Goal: Use online tool/utility: Utilize a website feature to perform a specific function

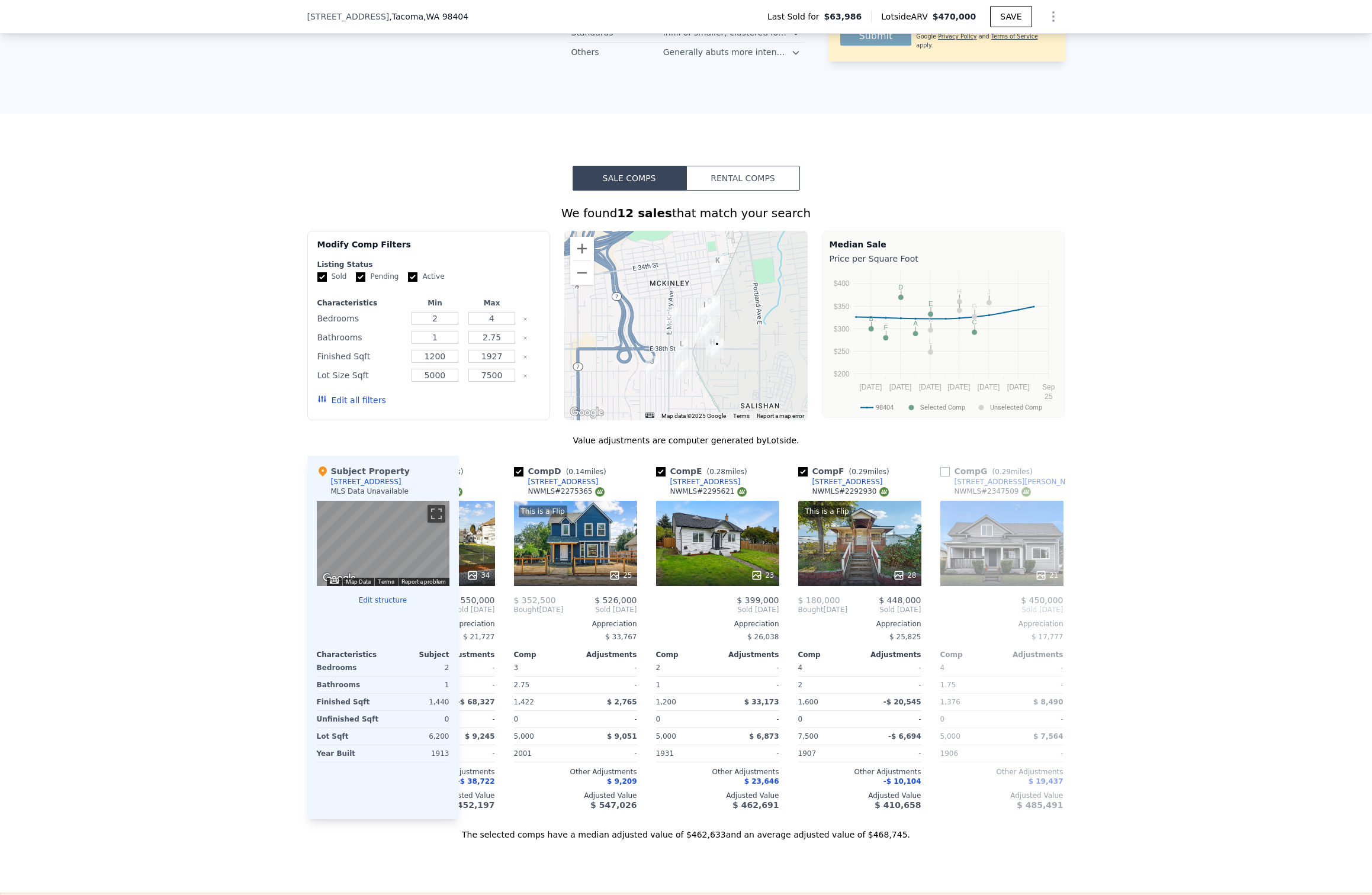
scroll to position [0, 387]
click at [730, 554] on div "23" at bounding box center [715, 543] width 123 height 85
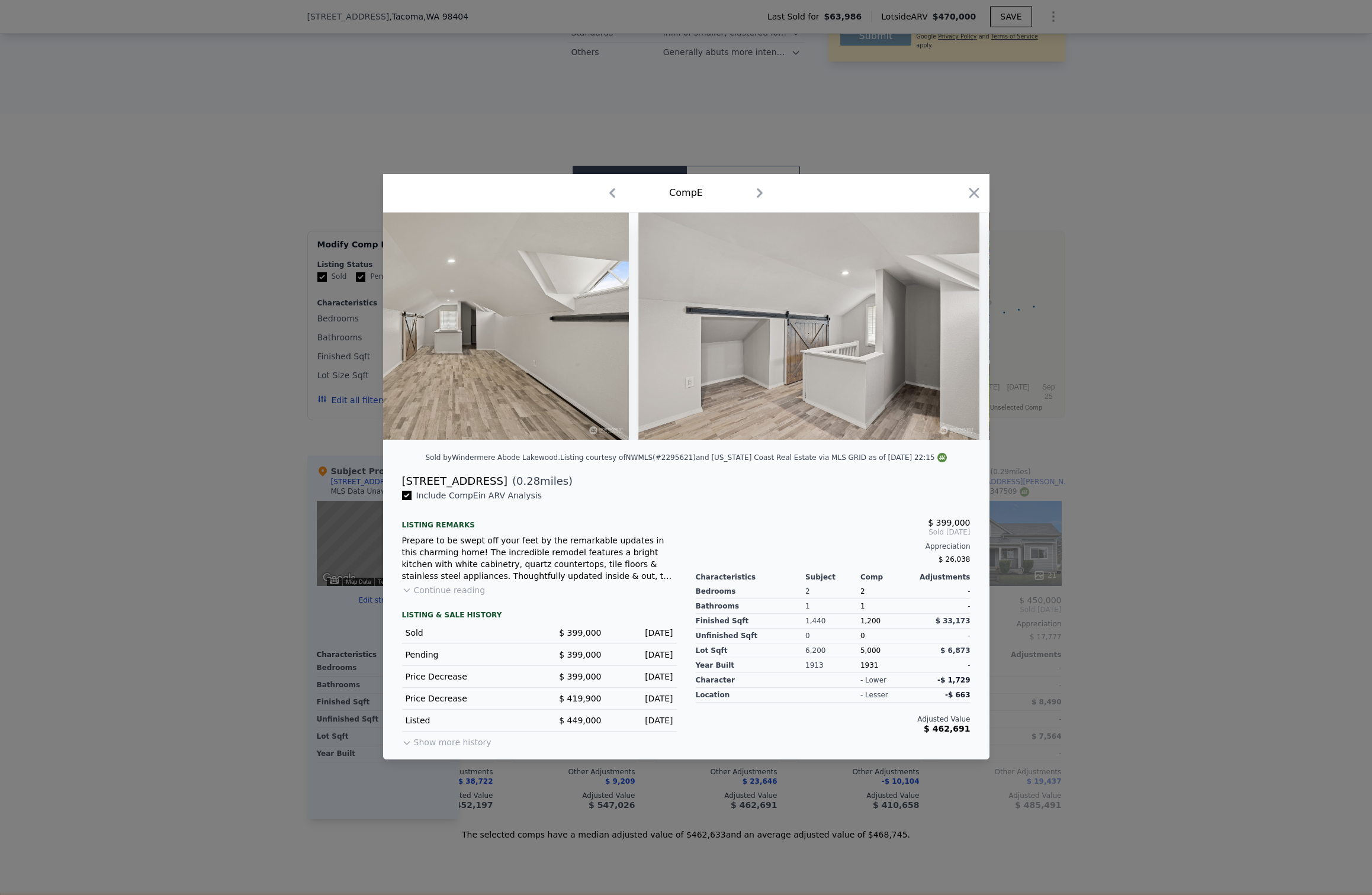
scroll to position [0, 7451]
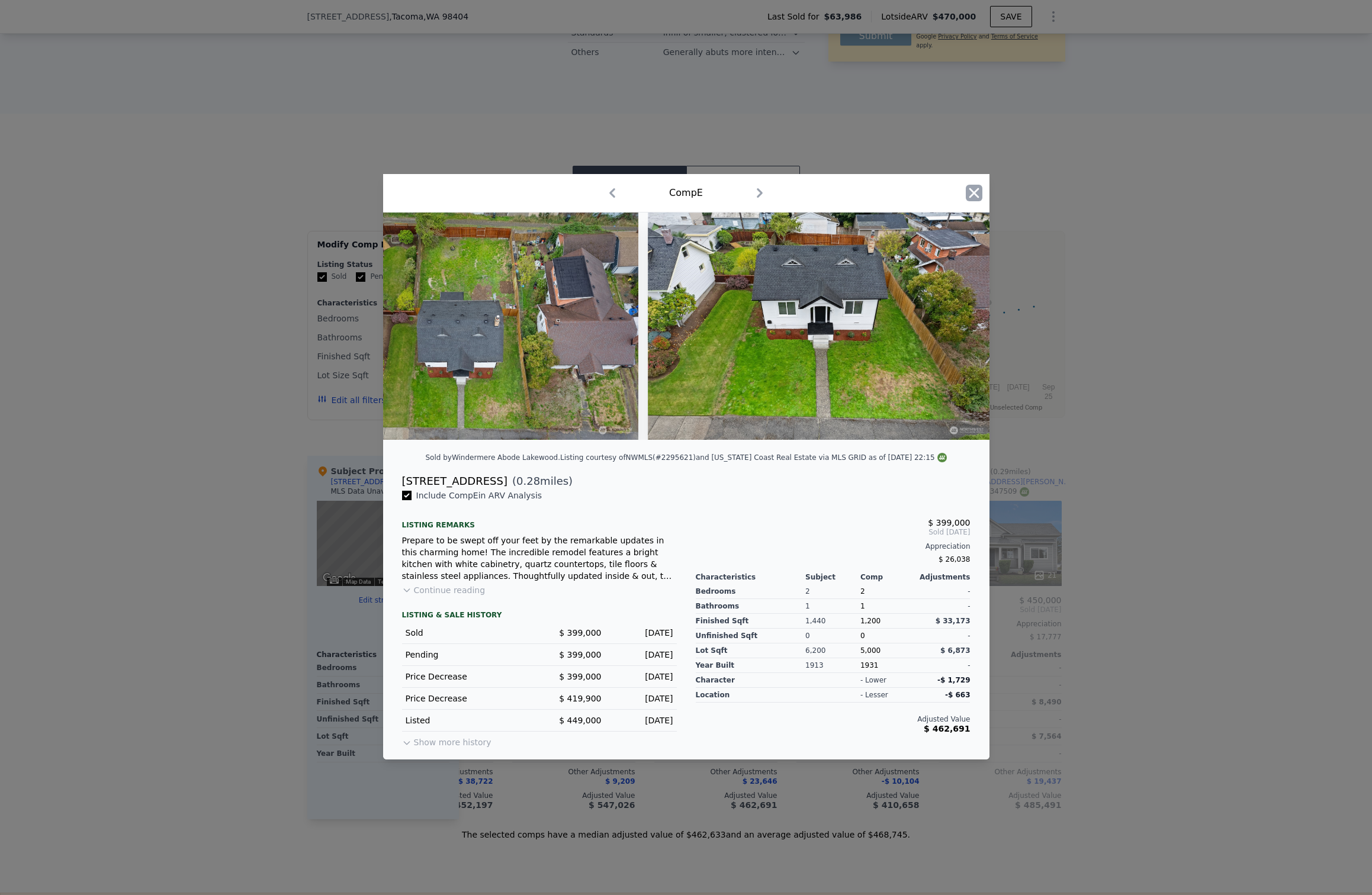
click at [975, 197] on icon "button" at bounding box center [974, 193] width 17 height 17
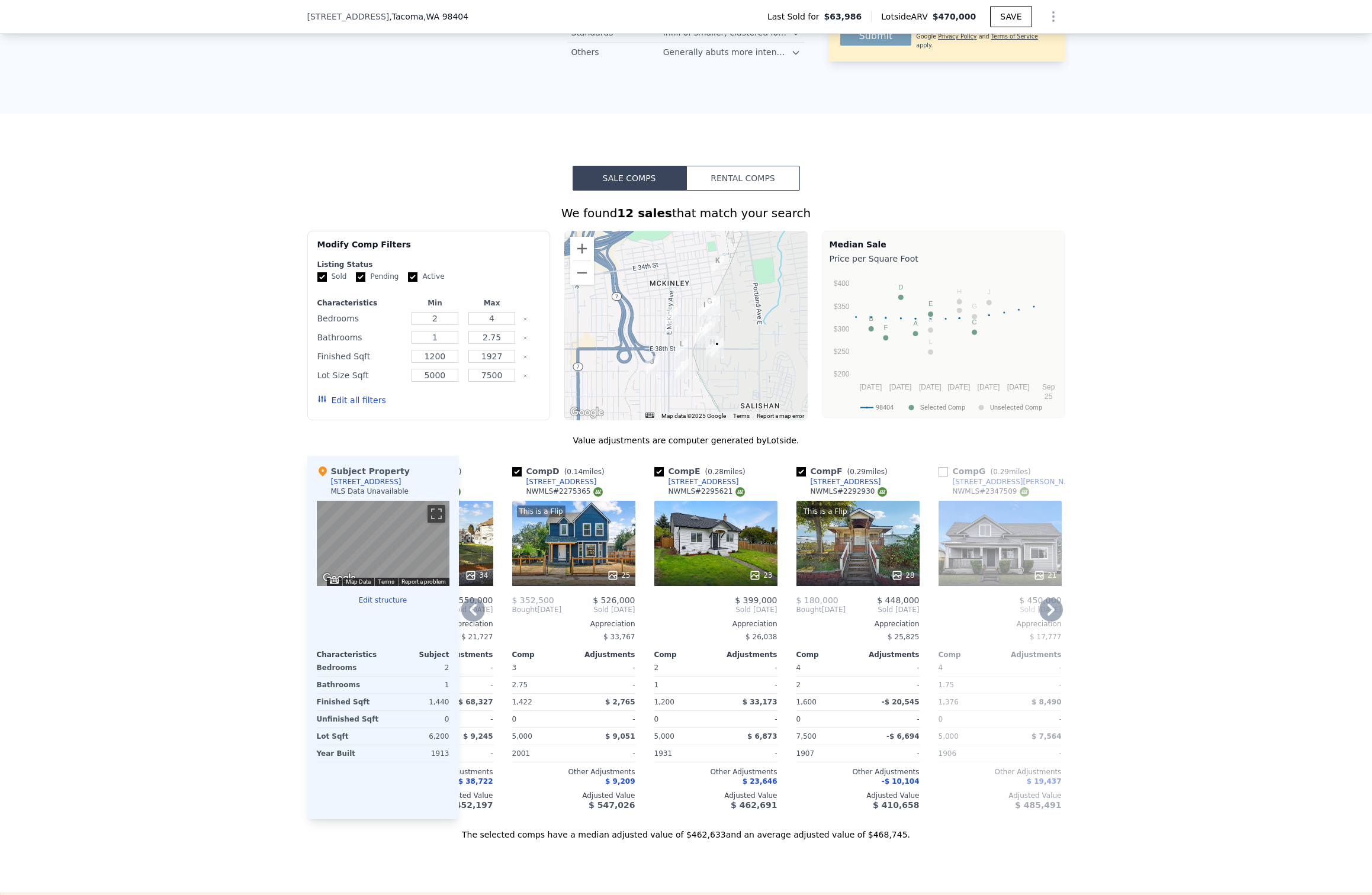
click at [658, 470] on input "checkbox" at bounding box center [658, 471] width 9 height 9
checkbox input "false"
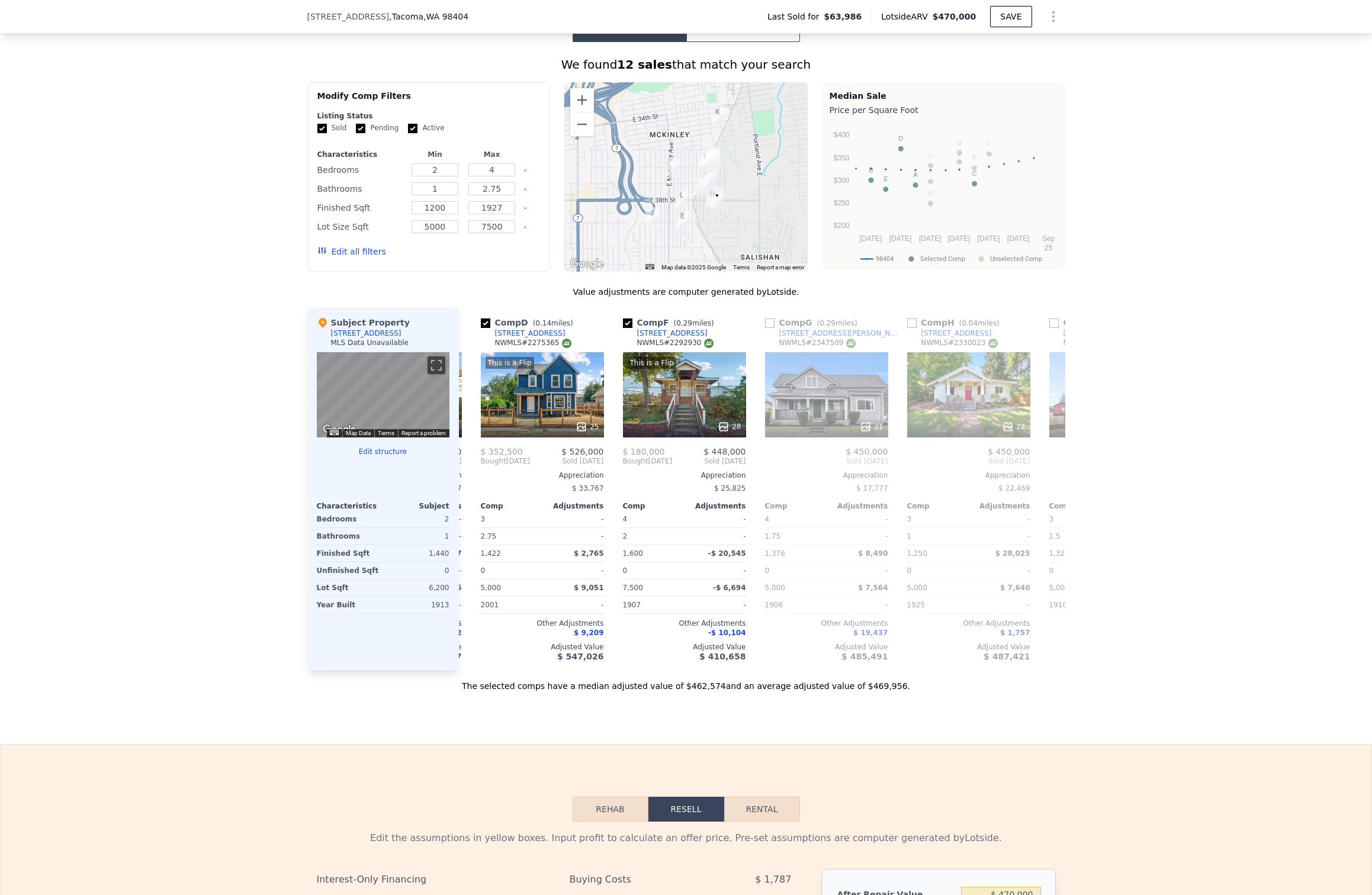
scroll to position [0, 367]
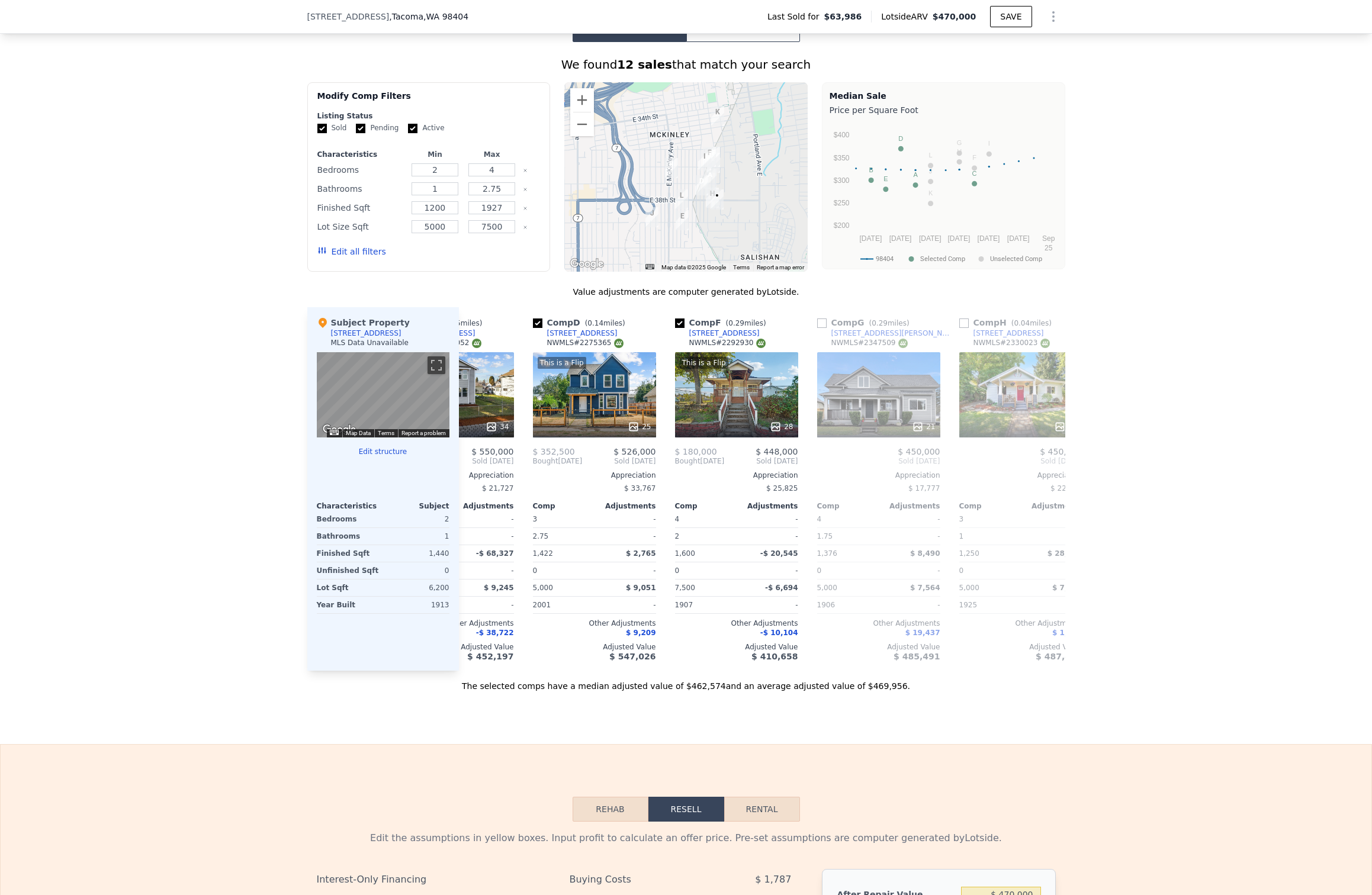
click at [354, 247] on button "Edit all filters" at bounding box center [352, 251] width 69 height 12
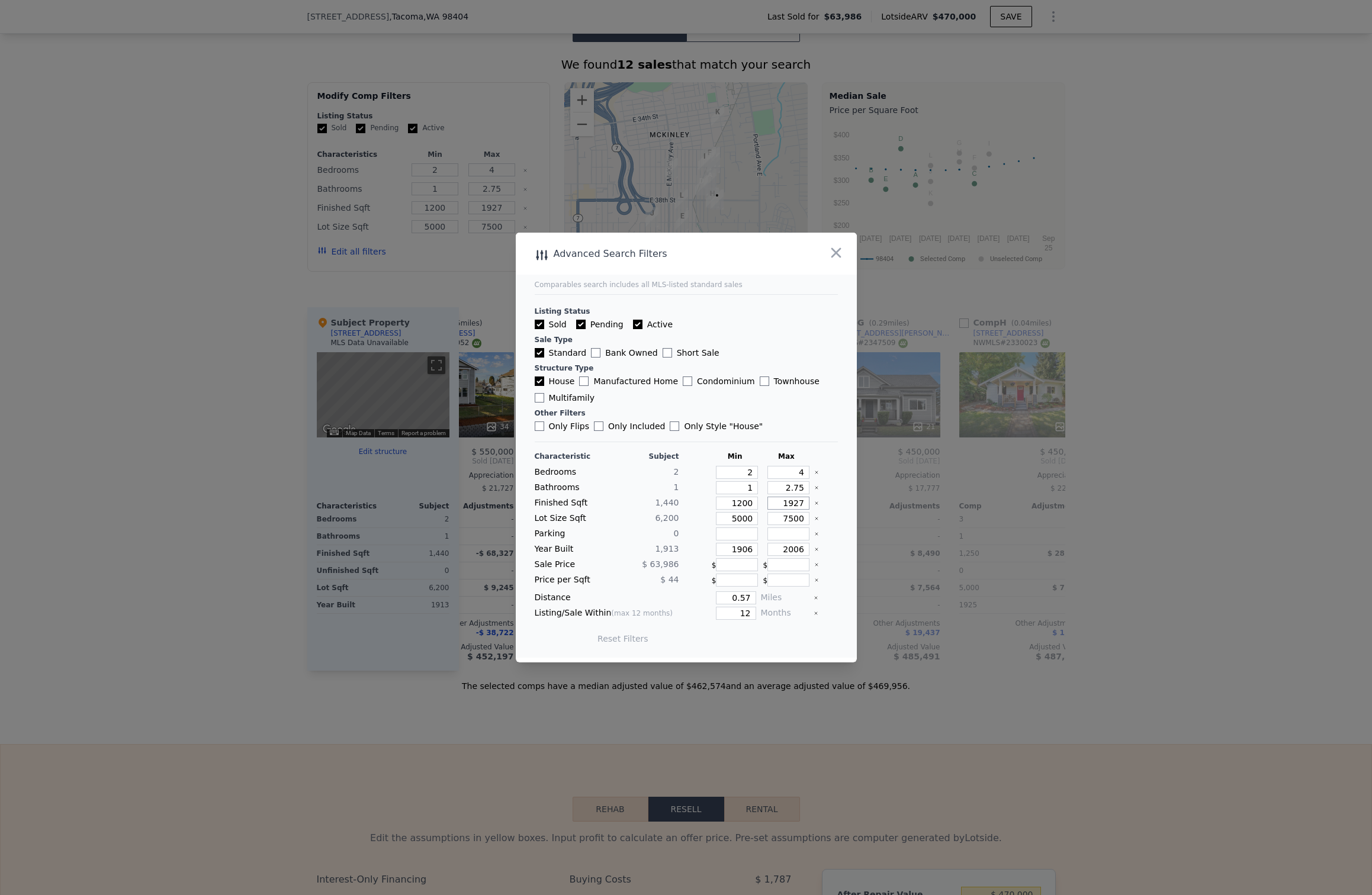
click at [802, 501] on input "1927" at bounding box center [788, 503] width 42 height 13
type input "2"
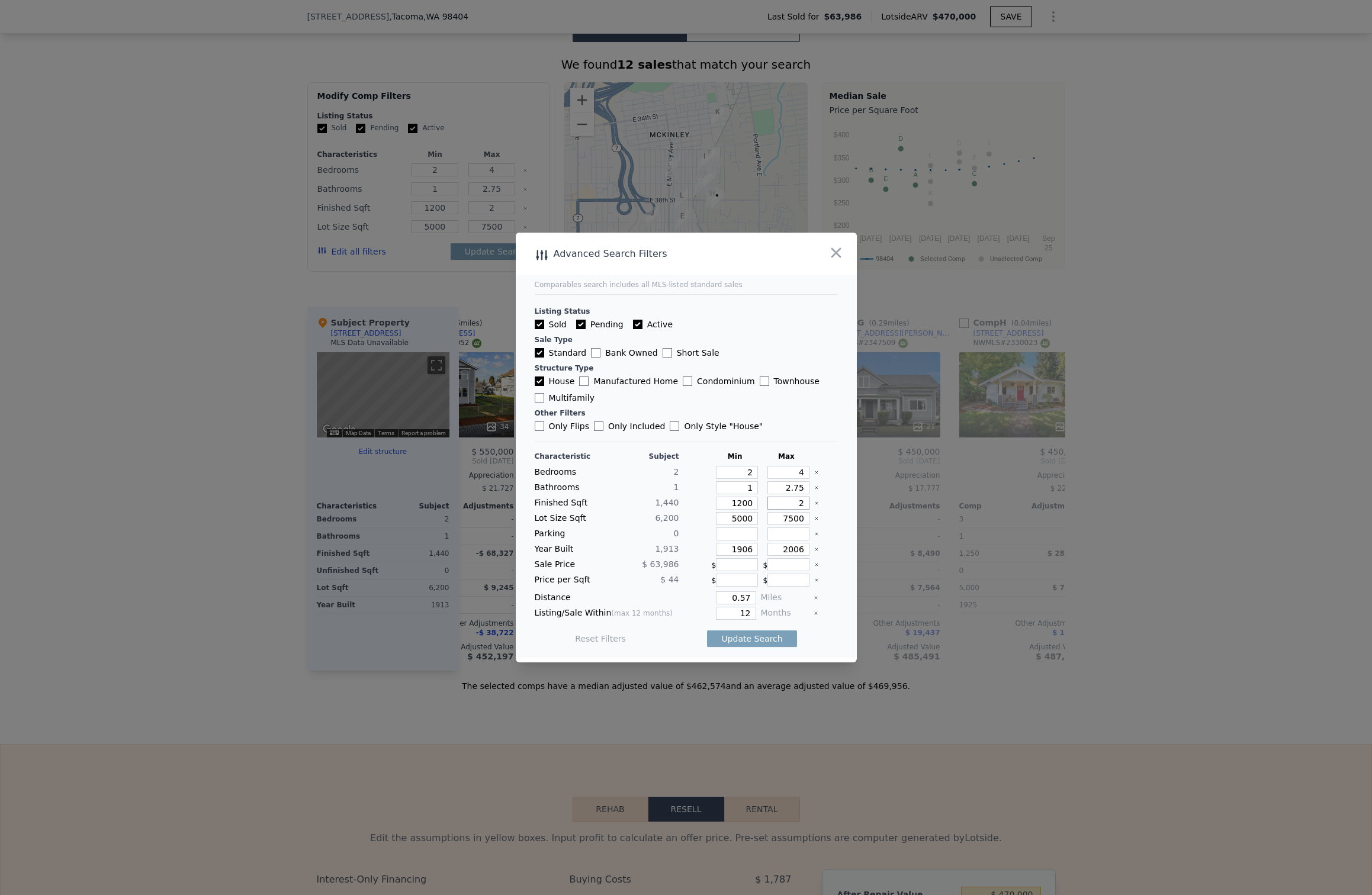
type input "20"
click at [826, 256] on button "button" at bounding box center [835, 252] width 21 height 21
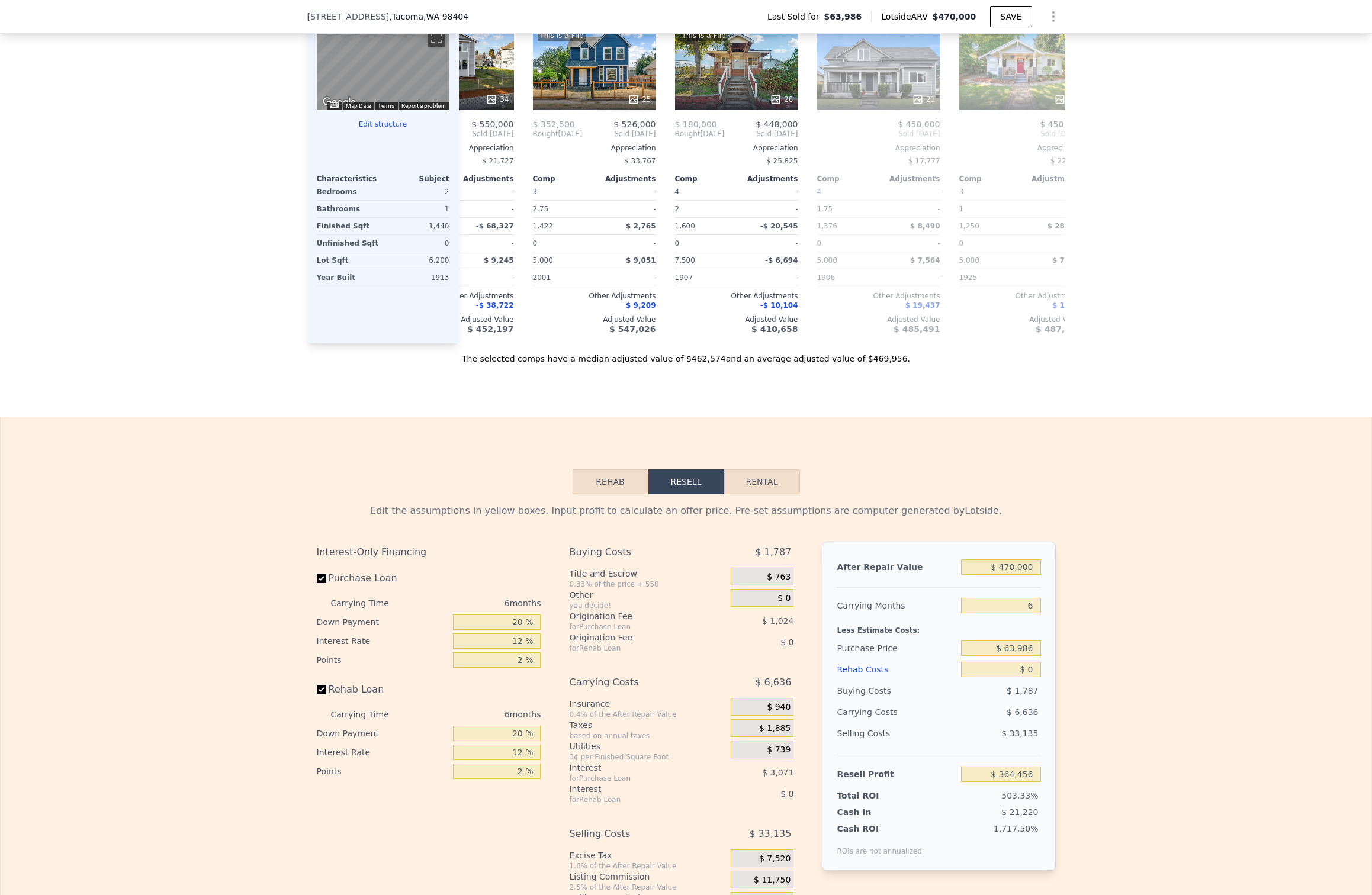
scroll to position [1470, 0]
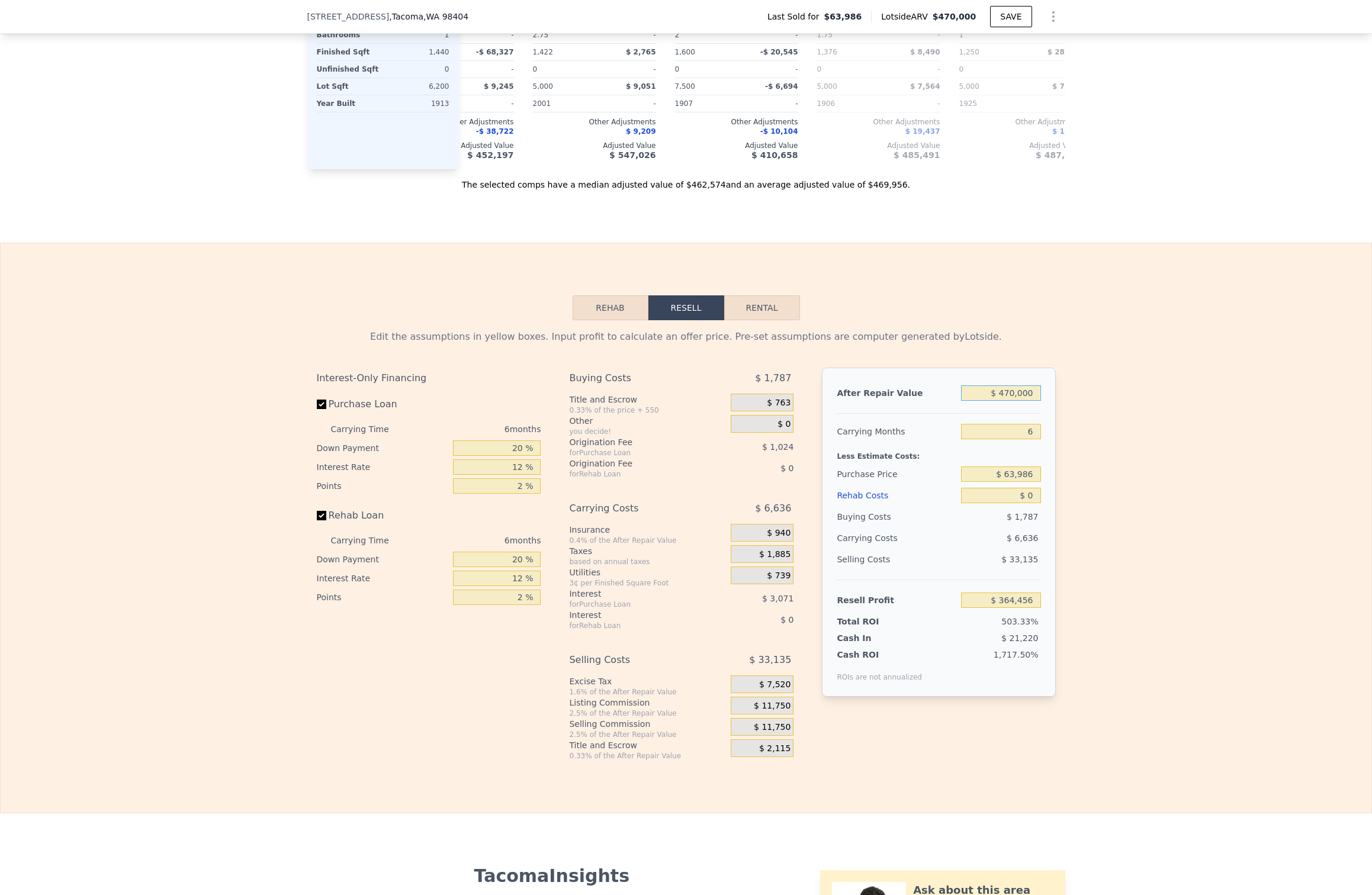
click at [998, 391] on input "$ 470,000" at bounding box center [1000, 393] width 80 height 15
type input "$ 5"
type input "-$ 72,014"
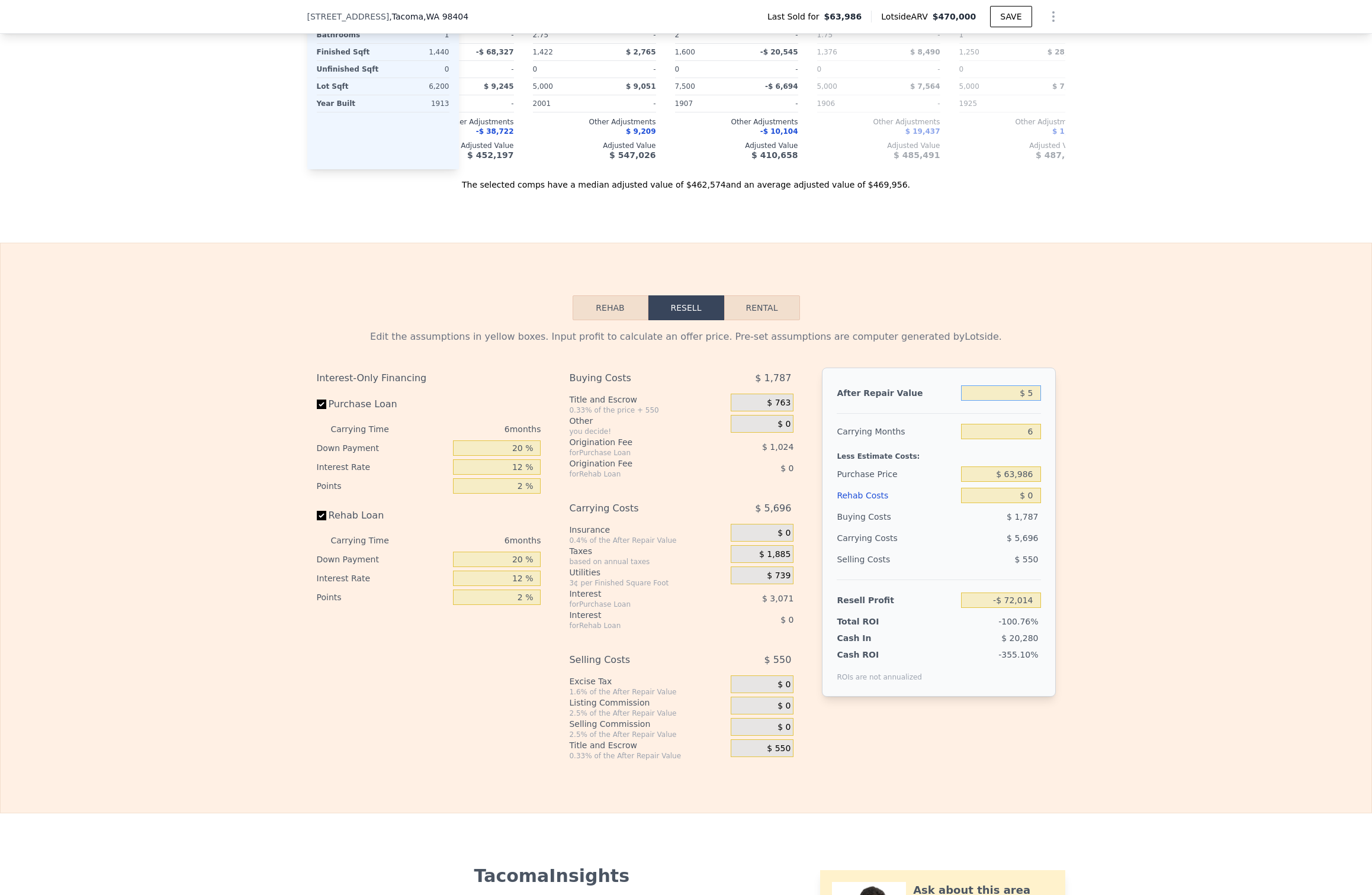
type input "$ 52"
type input "-$ 71,970"
type input "$ 520"
type input "-$ 71,536"
type input "$ 5,200"
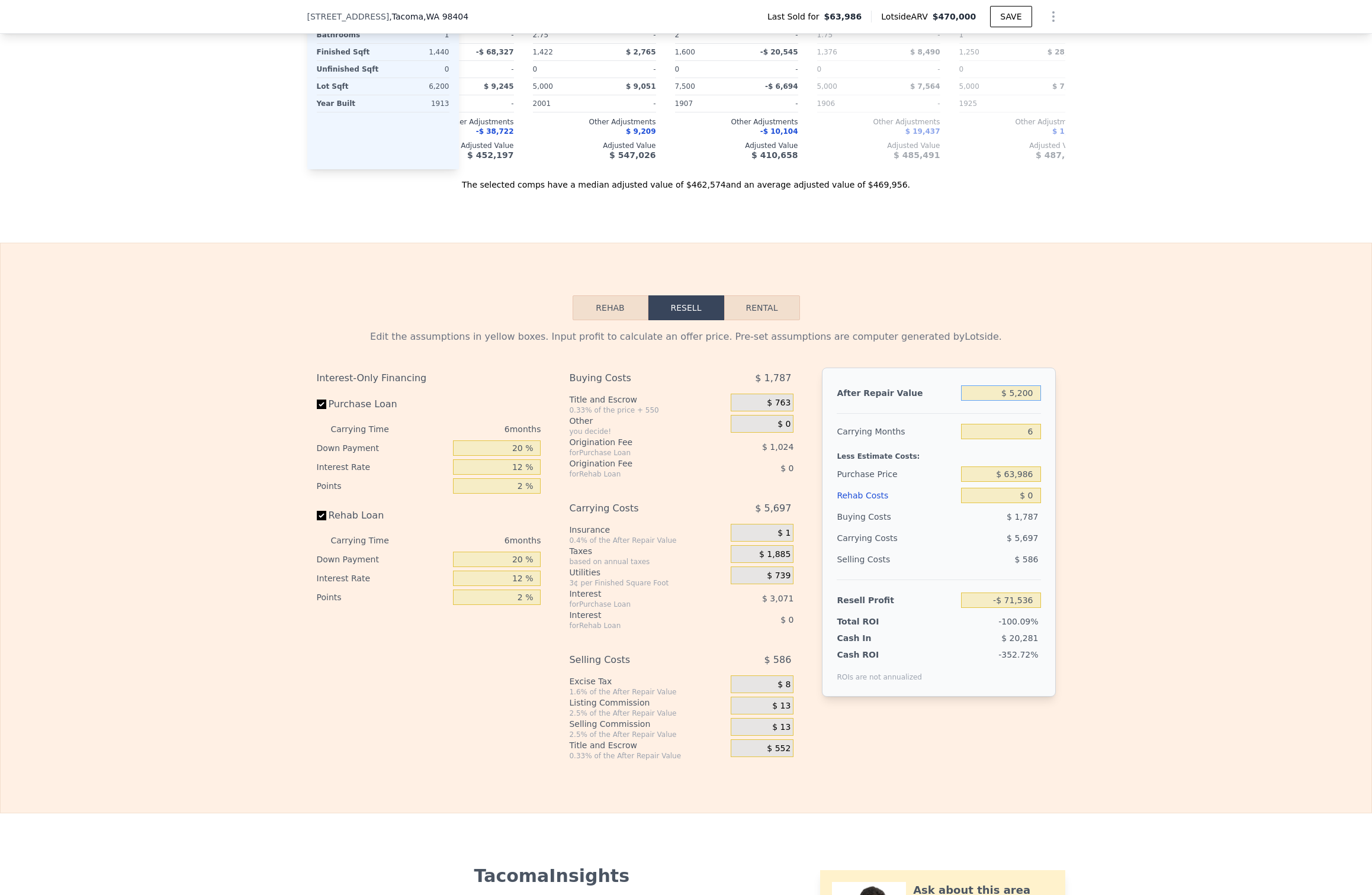
type input "-$ 67,189"
type input "$ 52,000"
type input "-$ 23,728"
type input "$ 520,000"
type input "$ 410,889"
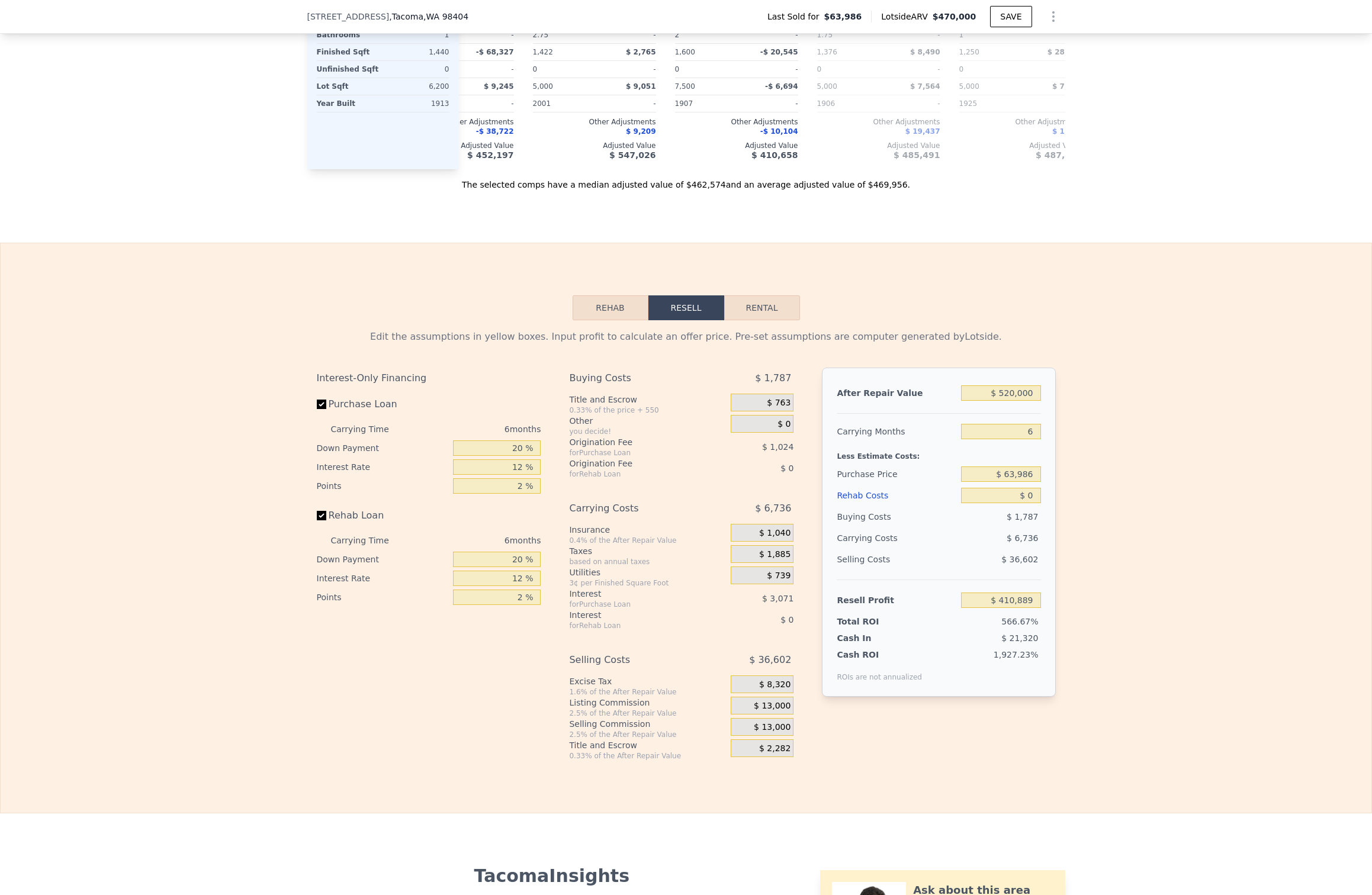
click at [1121, 460] on div "Edit the assumptions in yellow boxes. Input profit to calculate an offer price.…" at bounding box center [686, 540] width 1371 height 440
click at [1003, 476] on input "$ 63,986" at bounding box center [1000, 474] width 80 height 15
type input "$ 350,000"
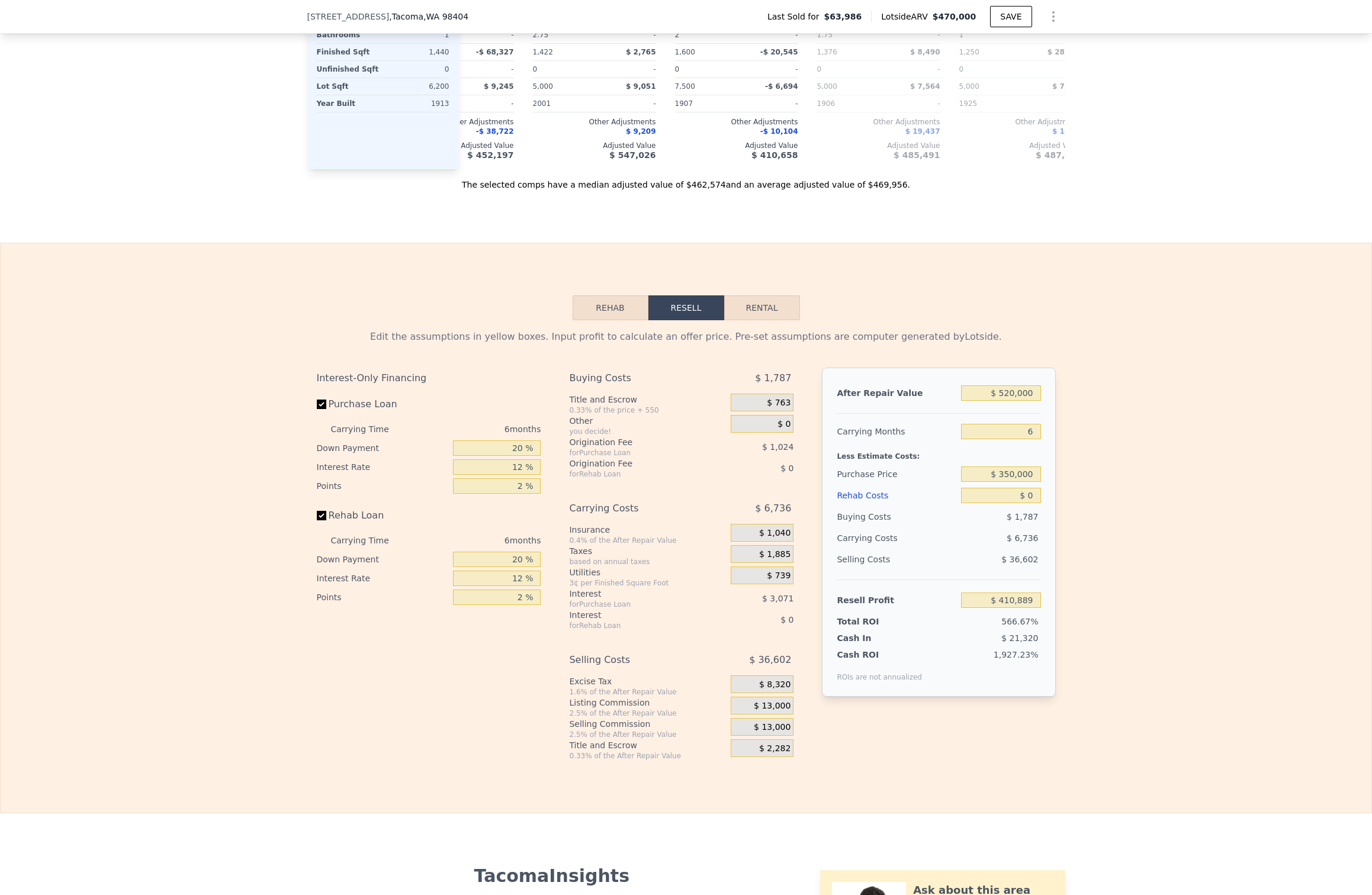
click at [1297, 421] on div "Edit the assumptions in yellow boxes. Input profit to calculate an offer price.…" at bounding box center [686, 540] width 1371 height 440
type input "$ 105,618"
click at [1028, 496] on input "$ 0" at bounding box center [1000, 496] width 80 height 15
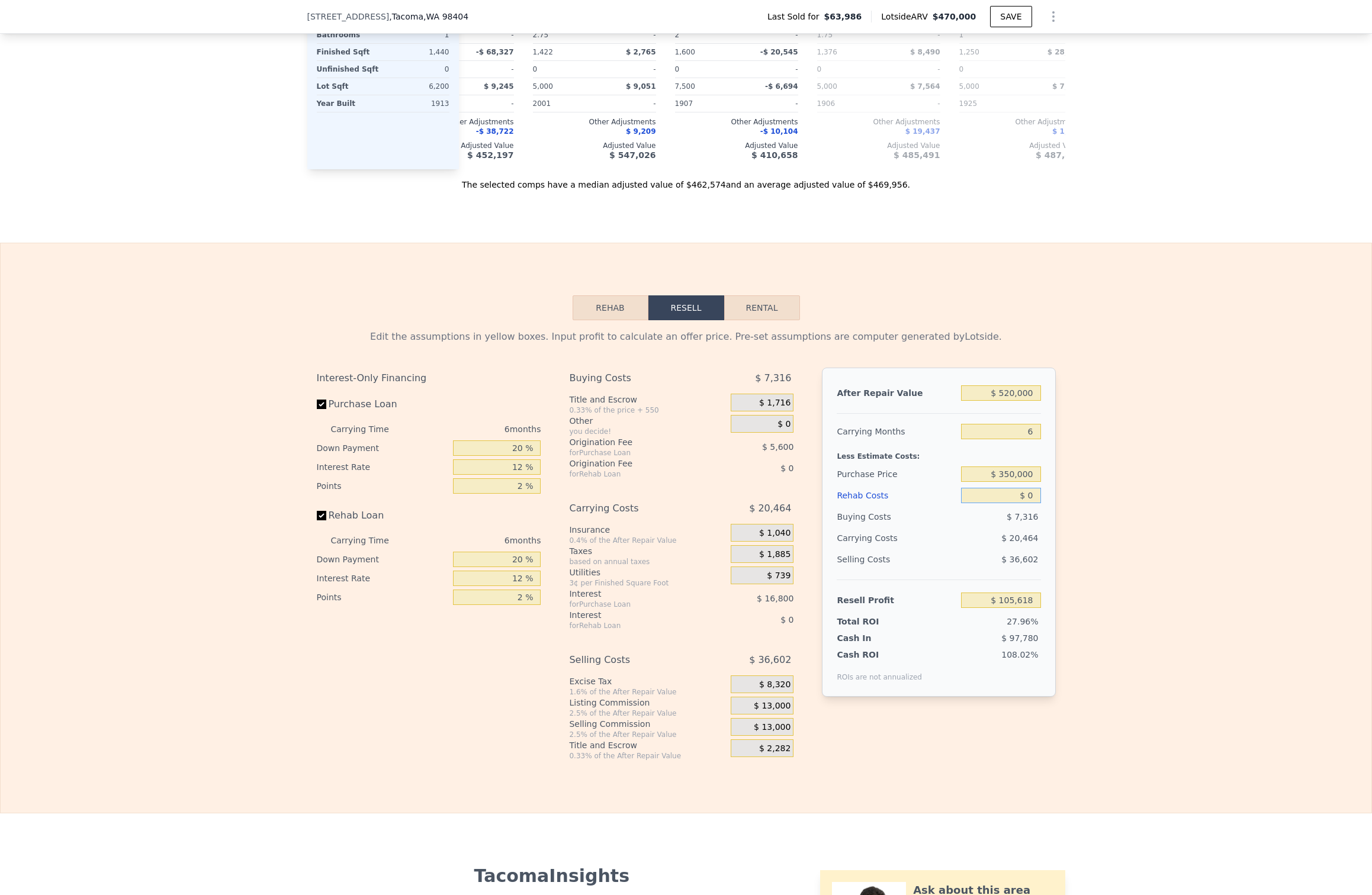
type input "$ 6"
type input "$ 105,612"
type input "$ 60"
type input "$ 105,557"
type input "$ 600"
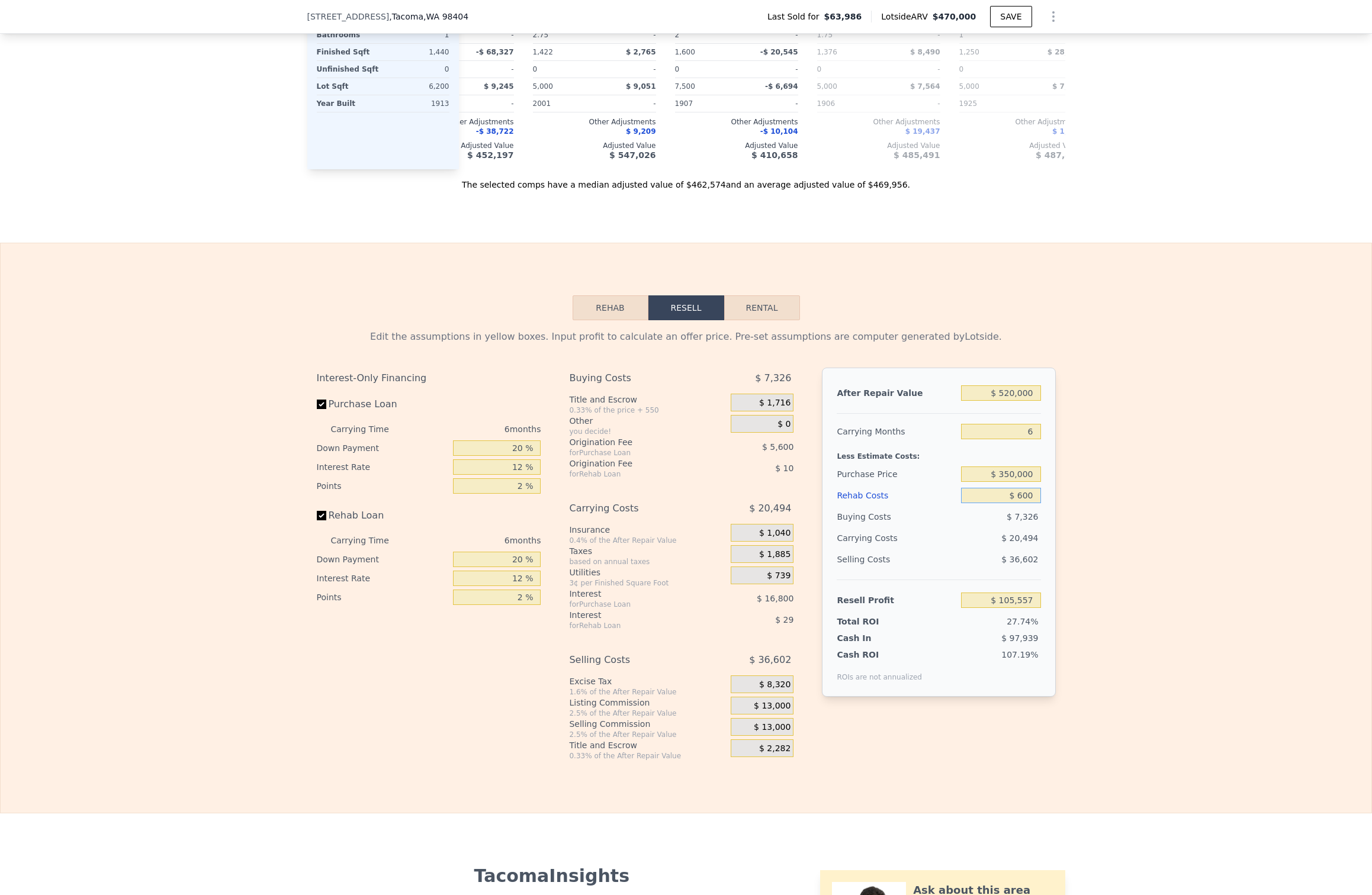
type input "$ 104,978"
type input "$ 6,000"
type input "$ 99,234"
type input "$ 60,000"
type input "$ 41,778"
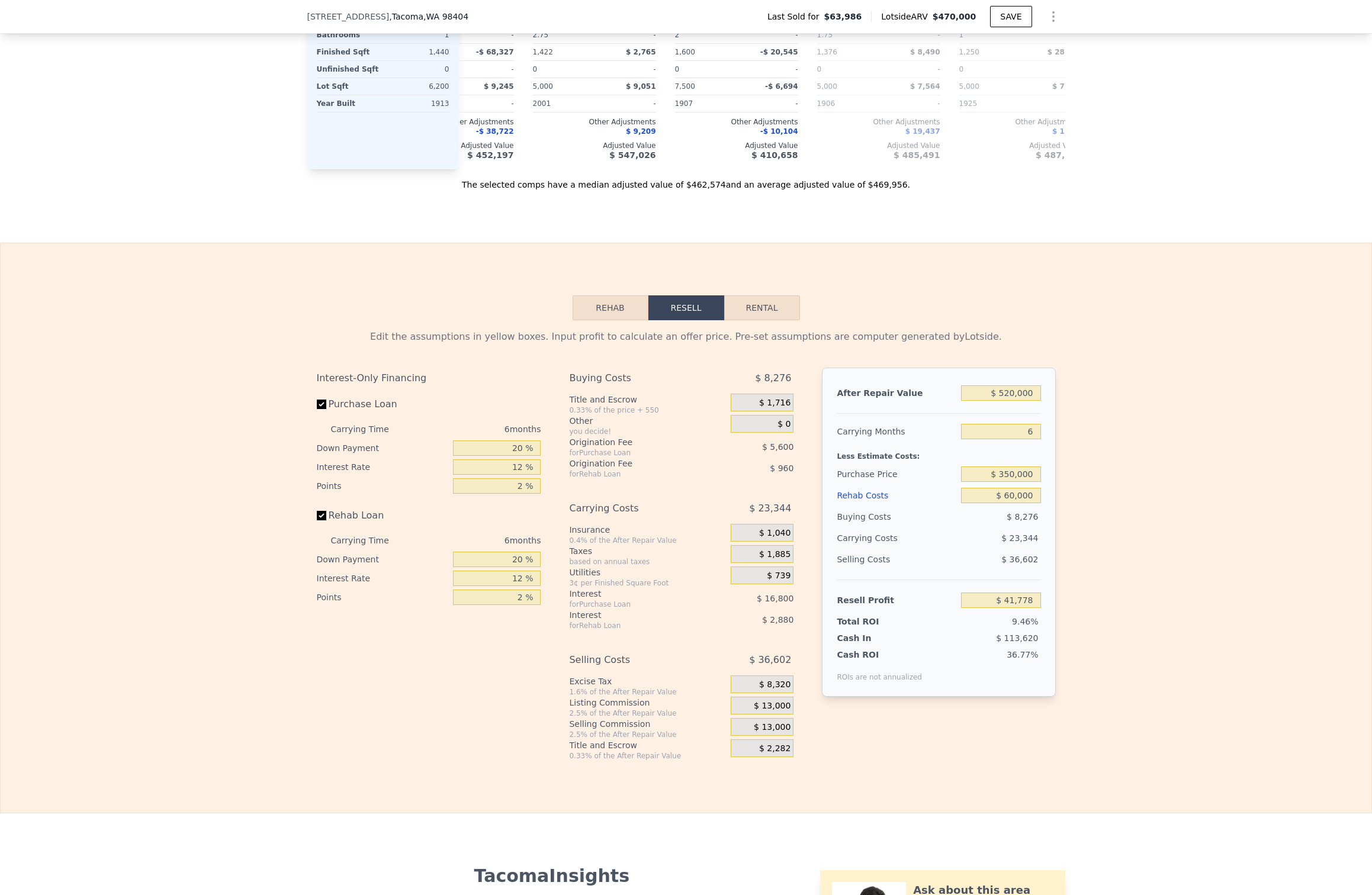
click at [1204, 564] on div "Edit the assumptions in yellow boxes. Input profit to calculate an offer price.…" at bounding box center [686, 540] width 1371 height 440
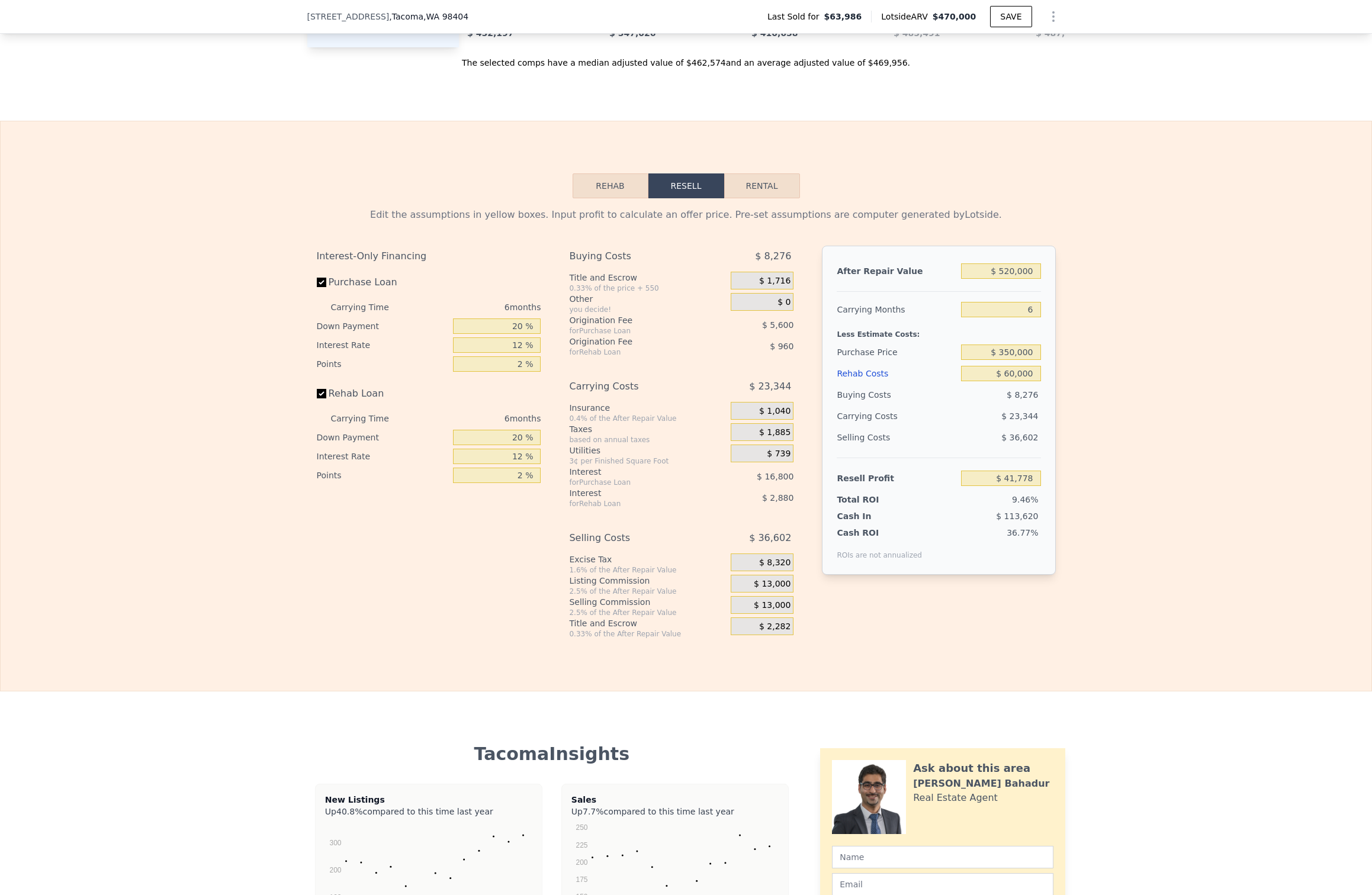
scroll to position [1585, 0]
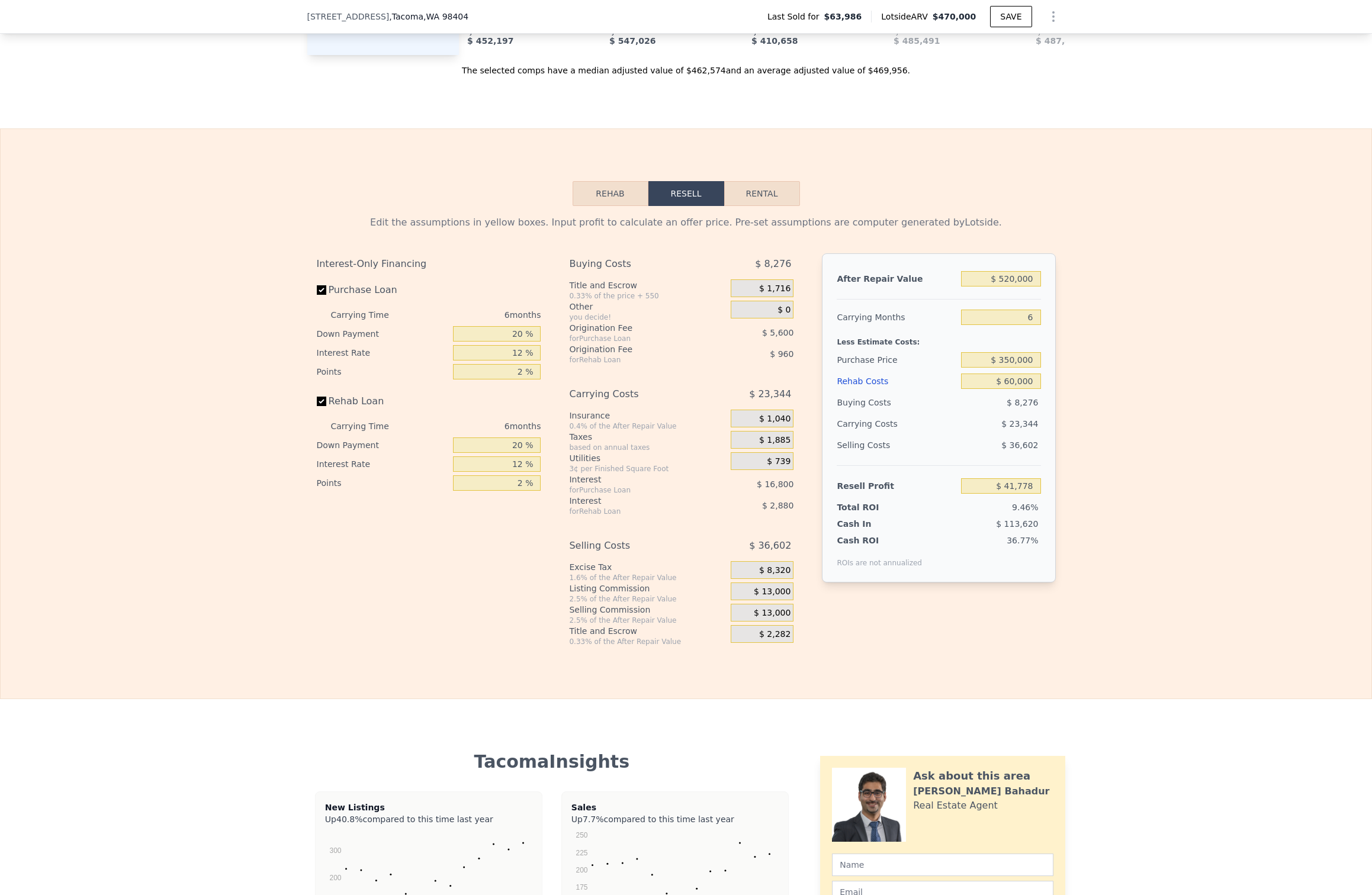
click at [601, 200] on button "Rehab" at bounding box center [611, 193] width 75 height 25
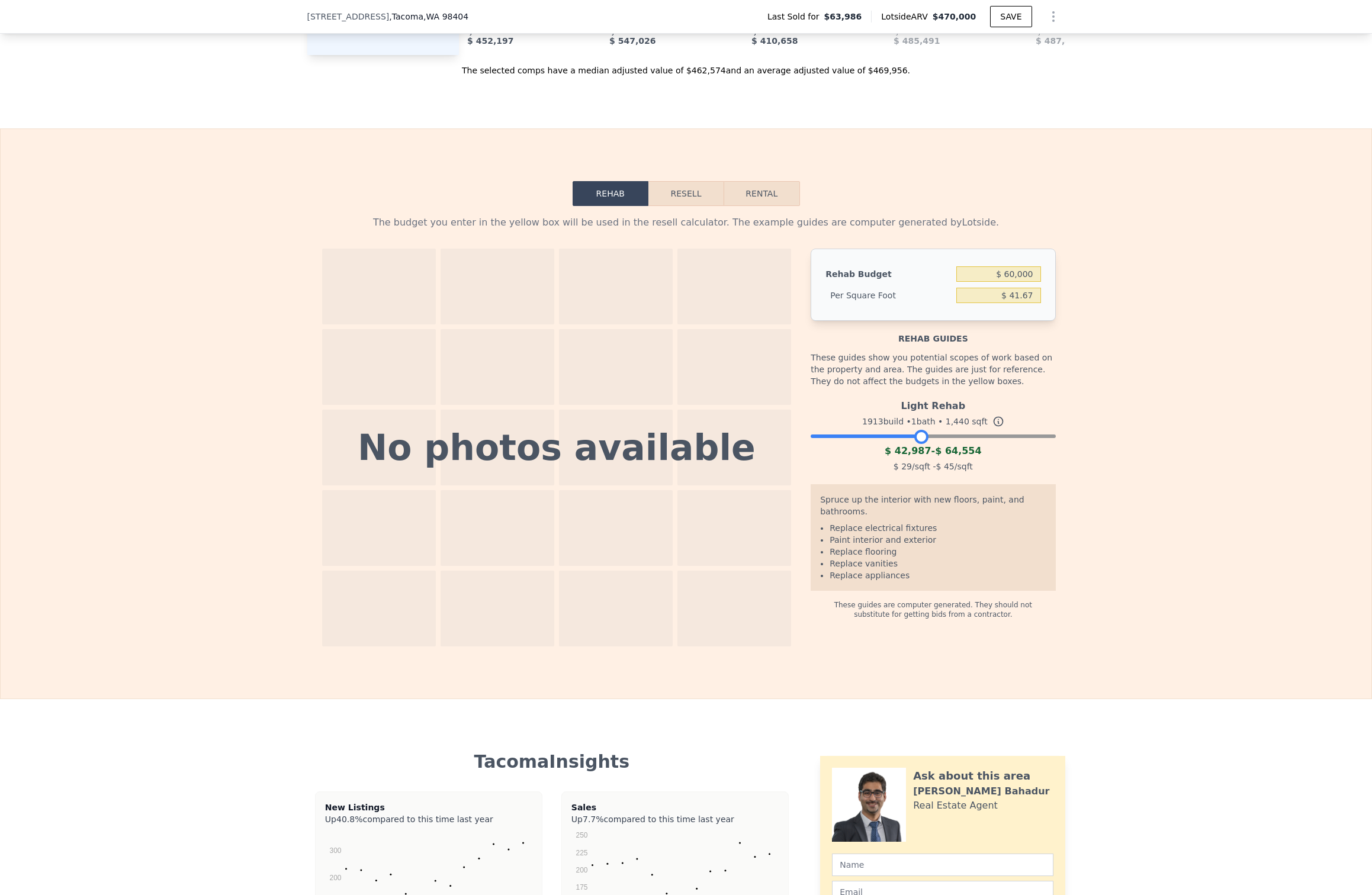
drag, startPoint x: 1050, startPoint y: 437, endPoint x: 922, endPoint y: 441, distance: 128.1
click at [922, 441] on div at bounding box center [921, 436] width 14 height 14
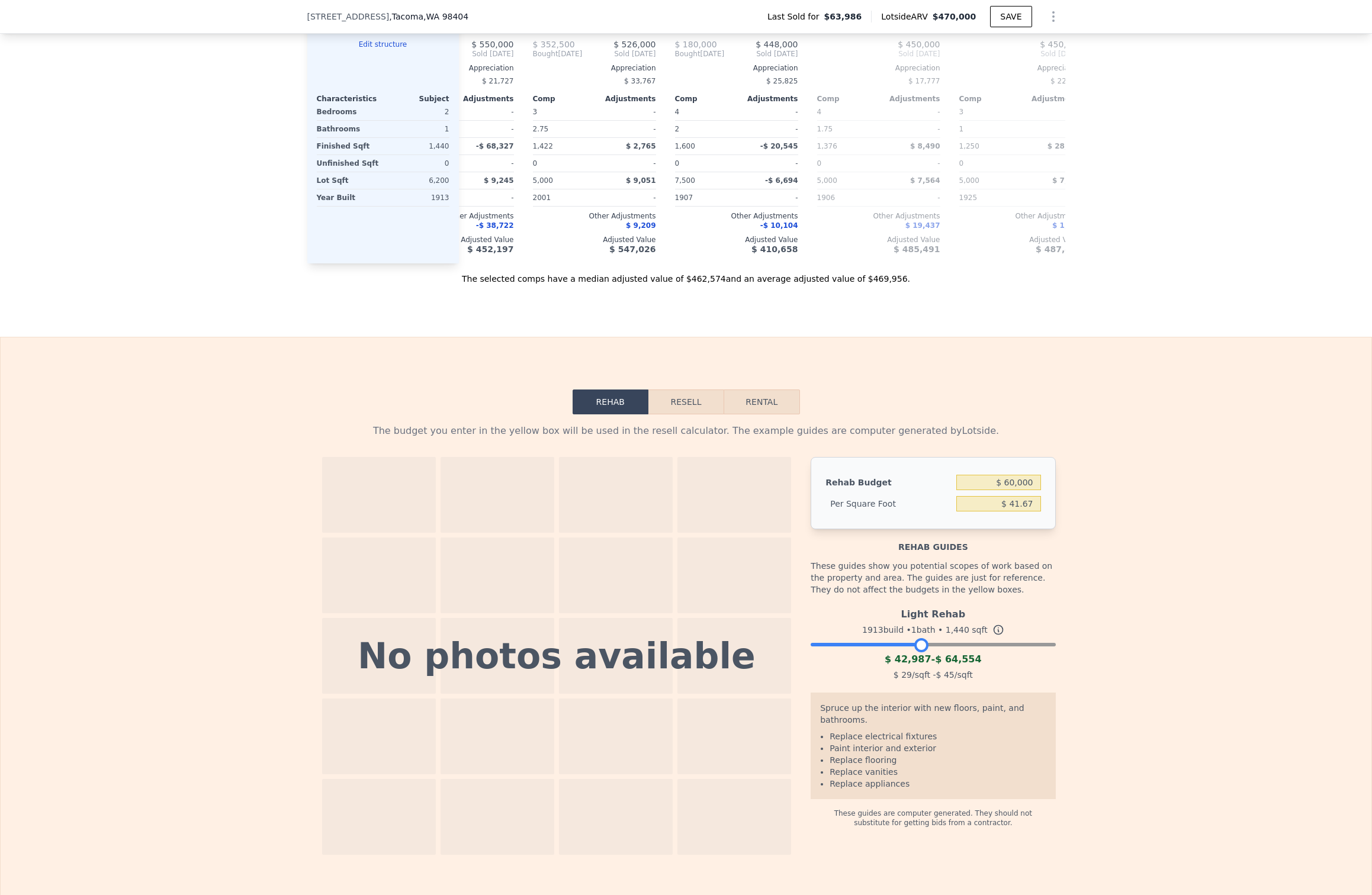
scroll to position [1384, 0]
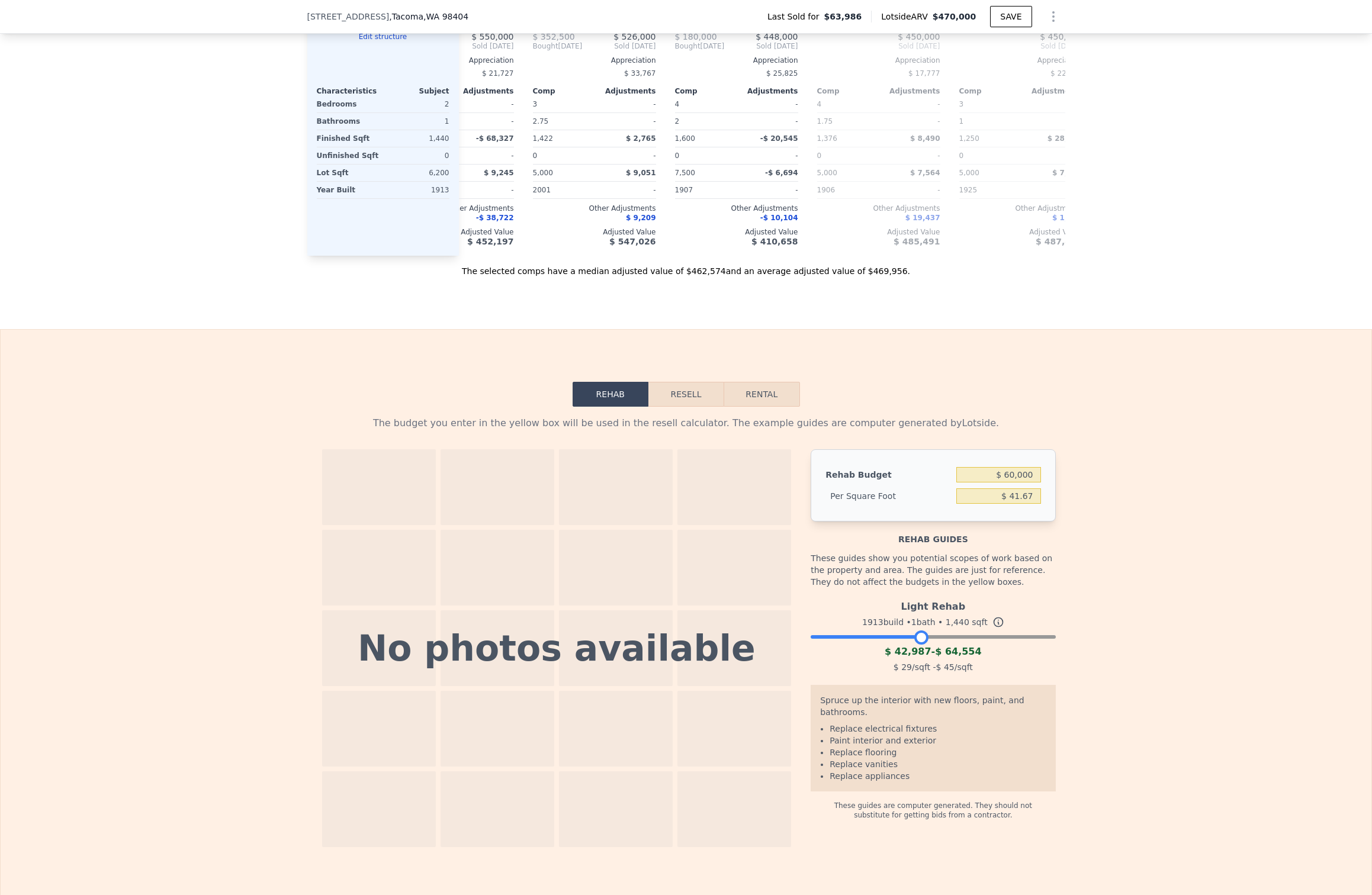
click at [690, 397] on button "Resell" at bounding box center [686, 394] width 75 height 25
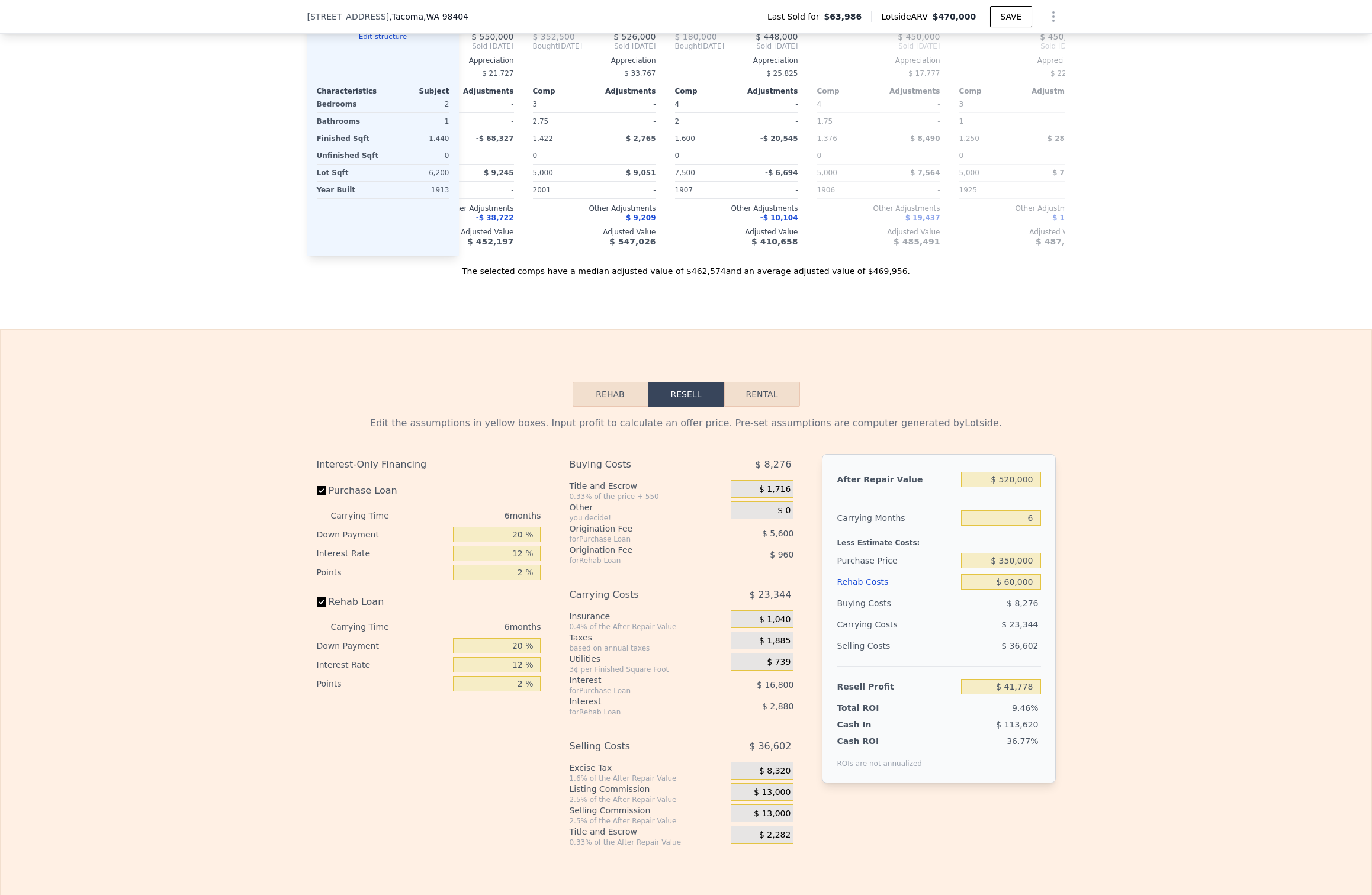
click at [750, 394] on button "Rental" at bounding box center [762, 394] width 75 height 25
select select "30"
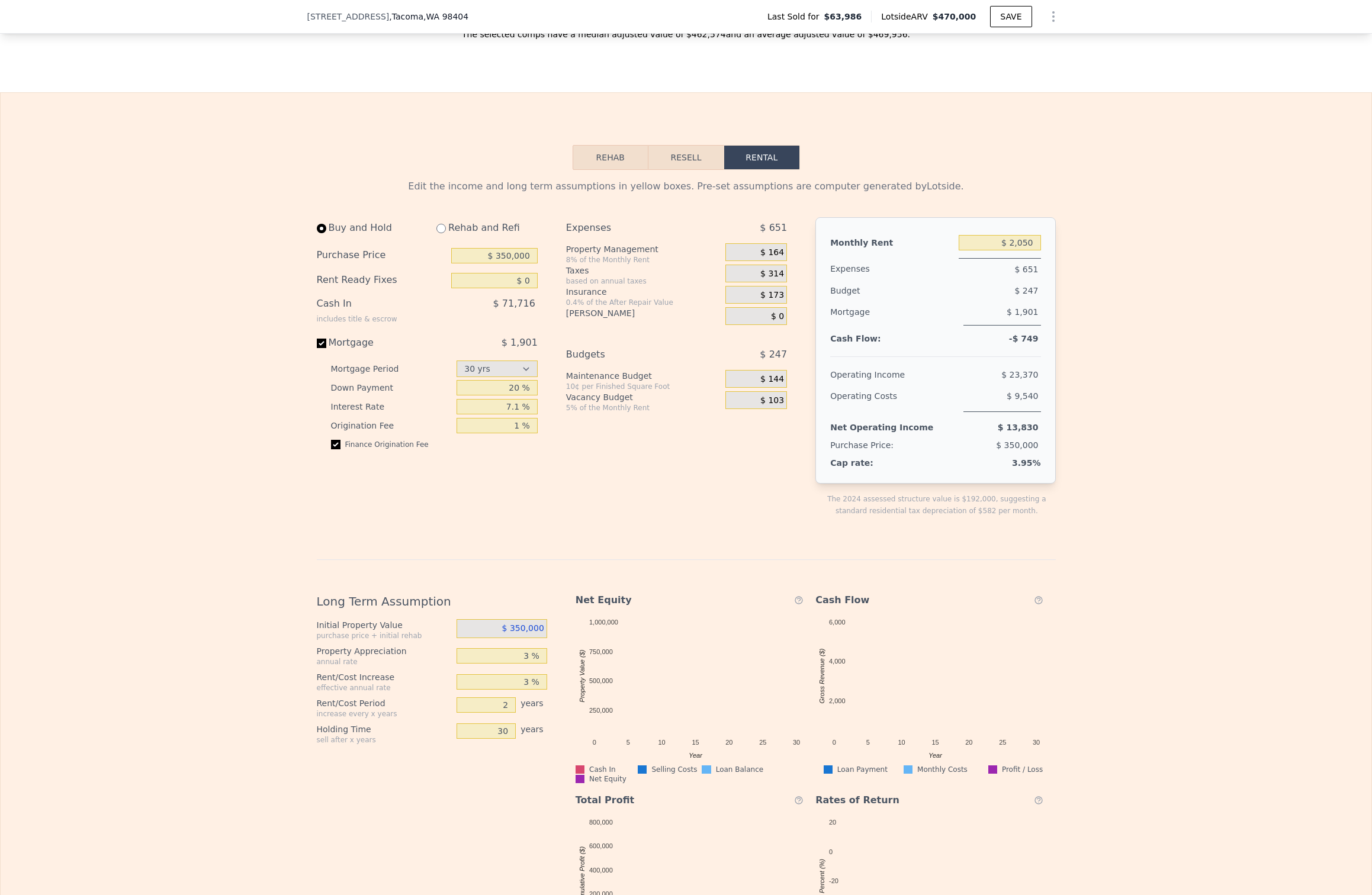
scroll to position [1628, 0]
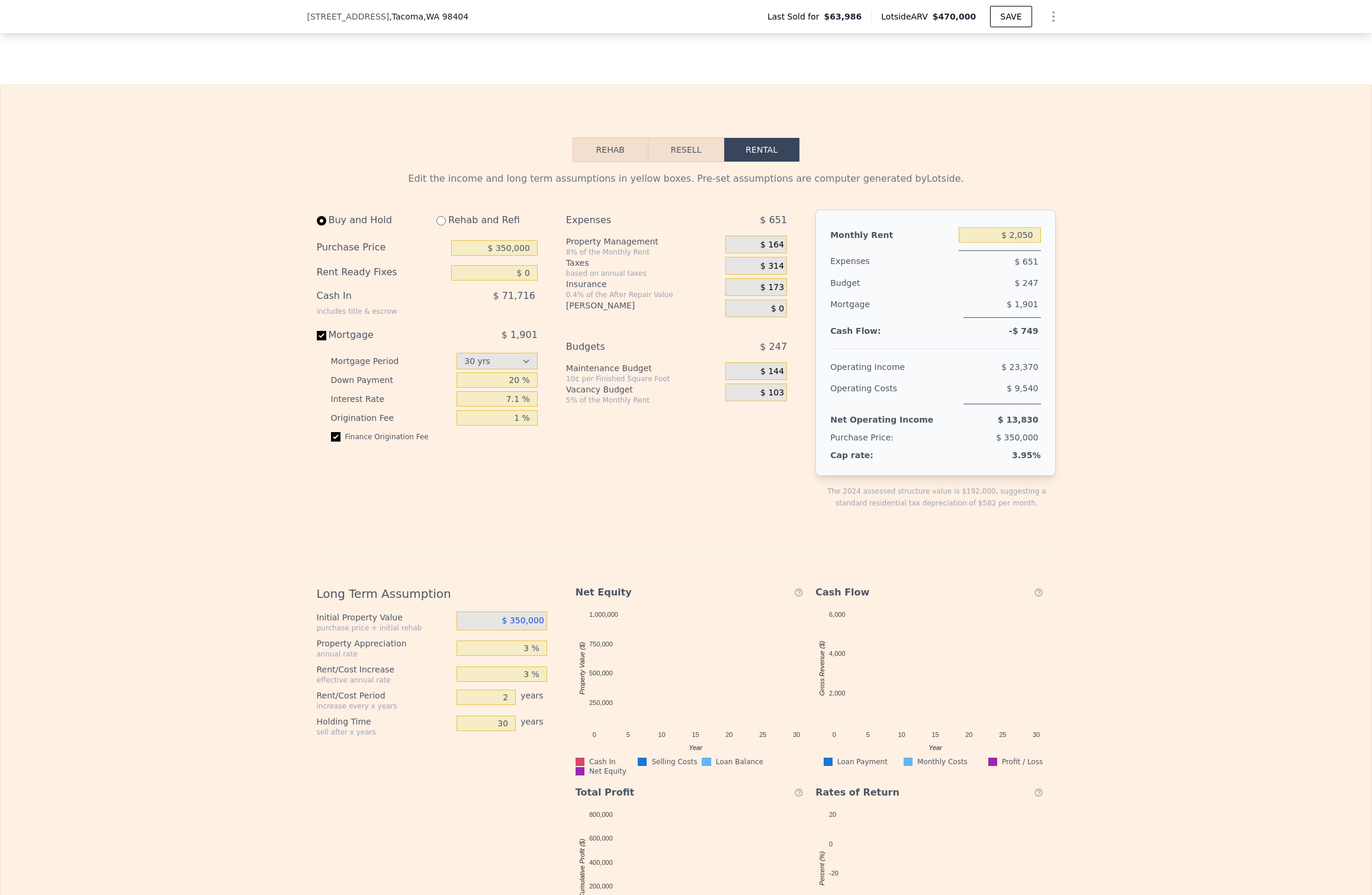
click at [689, 150] on button "Resell" at bounding box center [686, 150] width 75 height 25
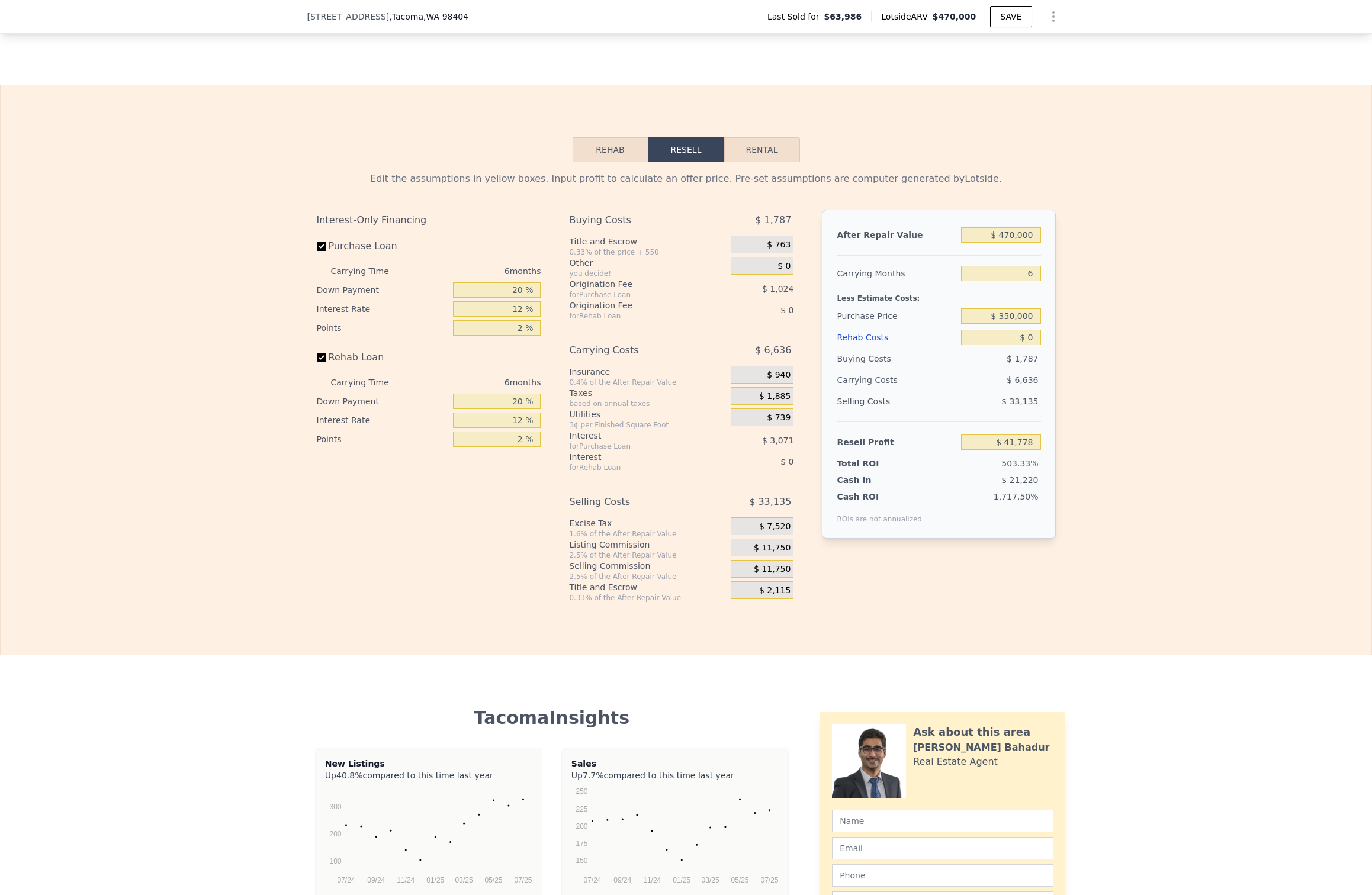
checkbox input "true"
type input "$ 470,000"
type input "$ 0"
type input "1927"
type input "$ 364,456"
